Goal: Entertainment & Leisure: Consume media (video, audio)

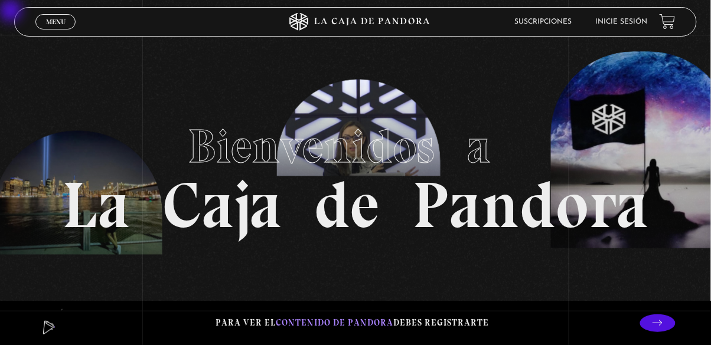
click at [48, 30] on link "Menu Cerrar" at bounding box center [55, 21] width 40 height 15
click at [48, 30] on span "Cerrar" at bounding box center [56, 32] width 28 height 8
click at [54, 25] on span "Menu" at bounding box center [55, 21] width 19 height 7
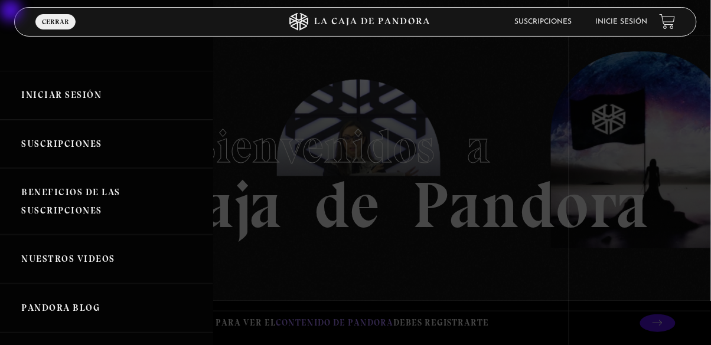
click at [44, 97] on link "Iniciar Sesión" at bounding box center [106, 95] width 213 height 49
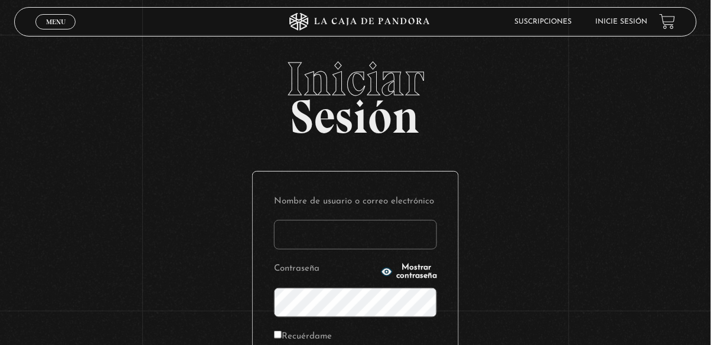
click at [303, 245] on input "Nombre de usuario o correo electrónico" at bounding box center [355, 235] width 163 height 30
type input "danileiva0717@gmail.com"
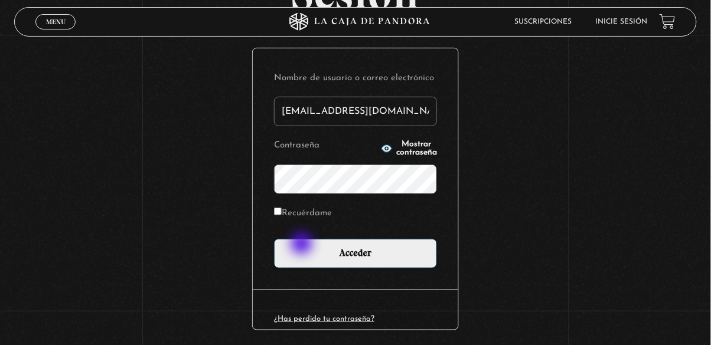
scroll to position [148, 0]
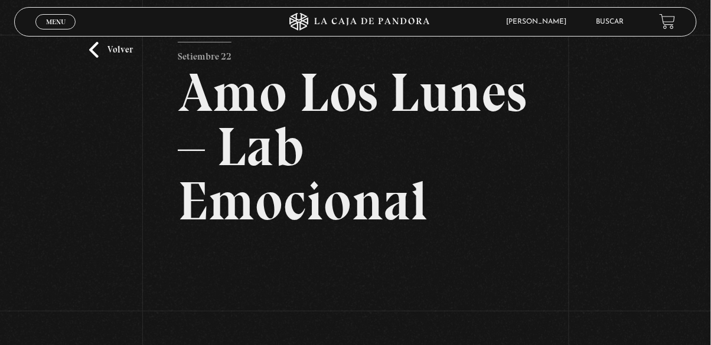
scroll to position [30, 0]
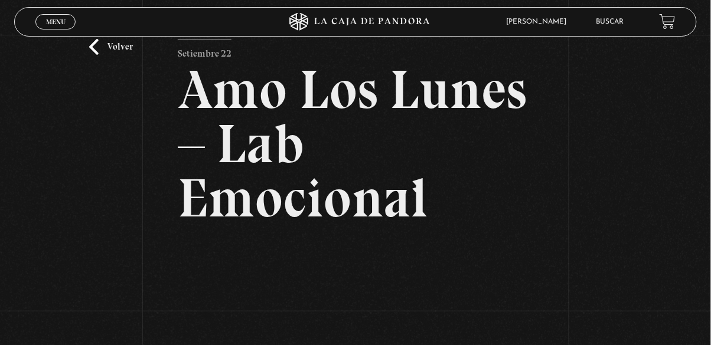
click at [100, 55] on link "Volver" at bounding box center [111, 47] width 44 height 16
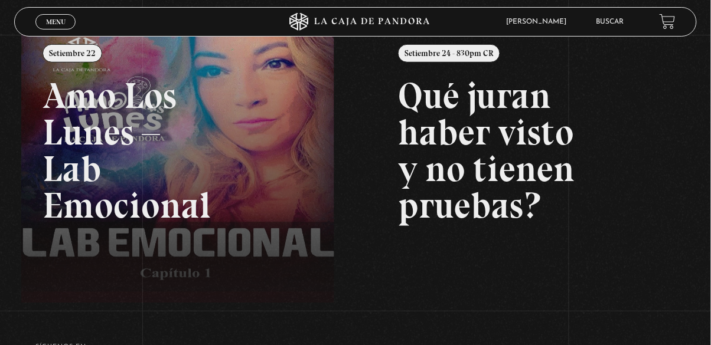
scroll to position [155, 0]
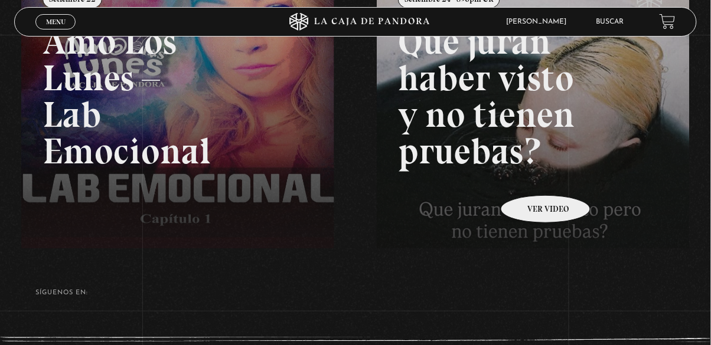
scroll to position [212, 0]
